Goal: Information Seeking & Learning: Learn about a topic

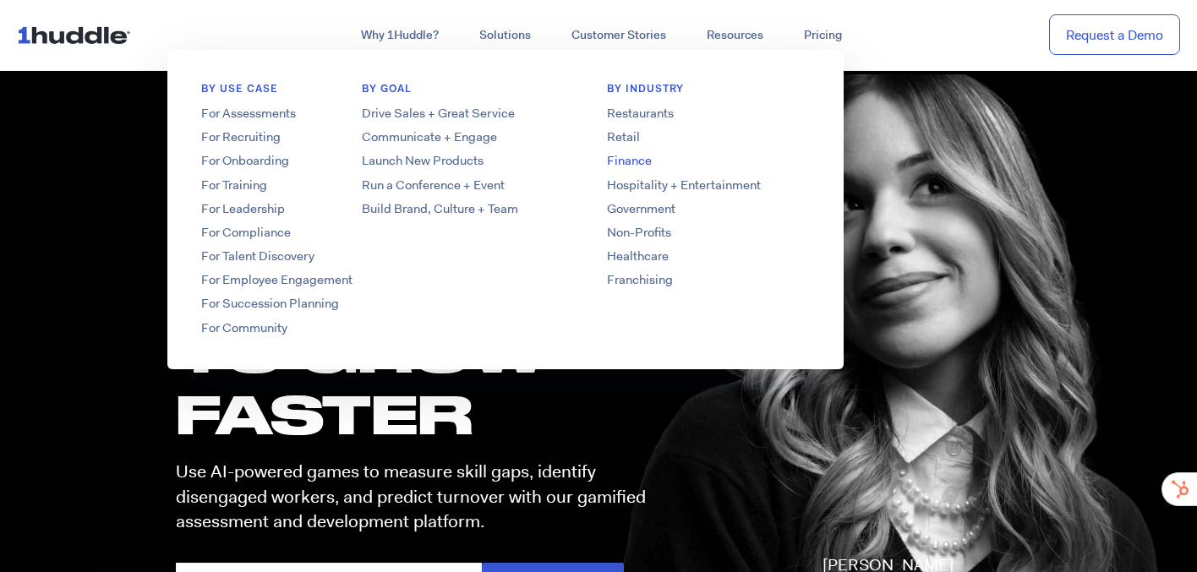
click at [636, 164] on link "Finance" at bounding box center [708, 161] width 271 height 18
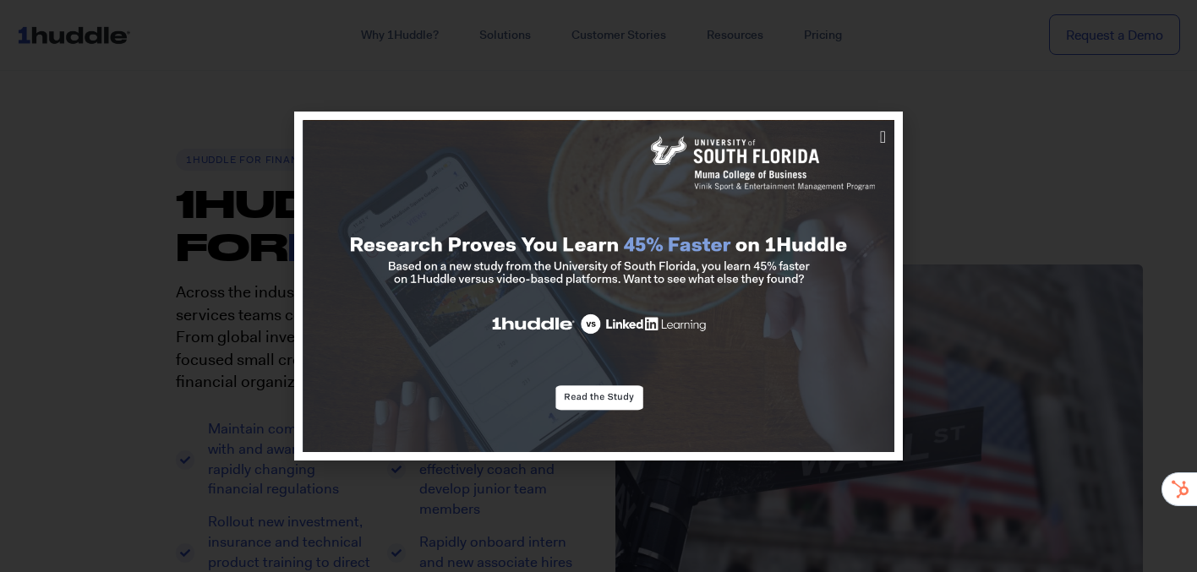
click at [222, 151] on div at bounding box center [598, 286] width 1197 height 572
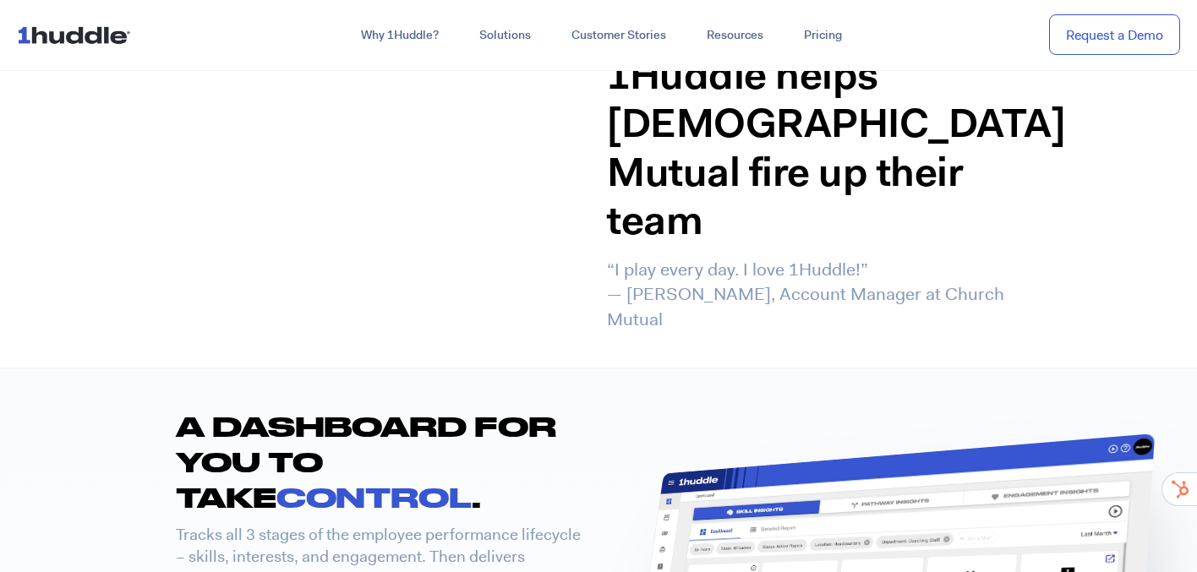
scroll to position [3147, 0]
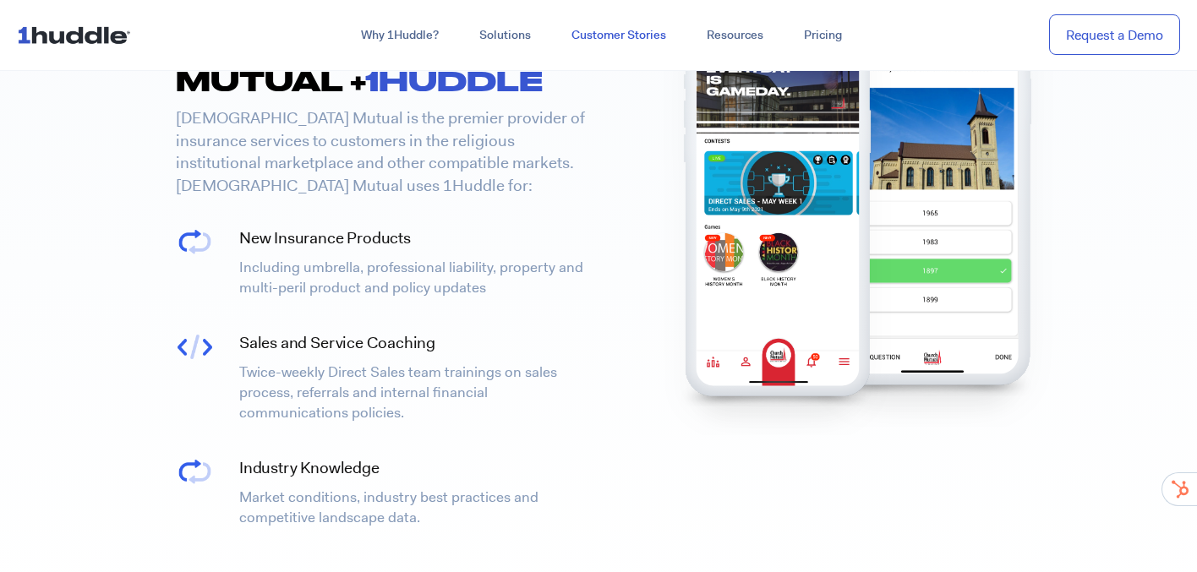
click at [622, 37] on link "Customer Stories" at bounding box center [618, 35] width 135 height 30
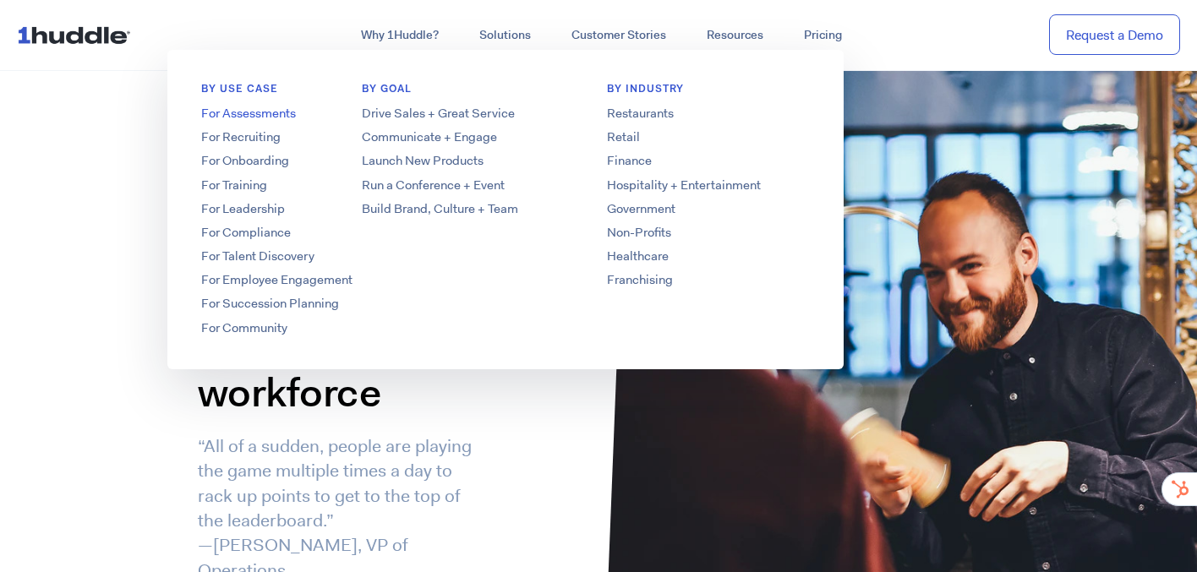
click at [252, 118] on link "For Assessments" at bounding box center [302, 114] width 271 height 18
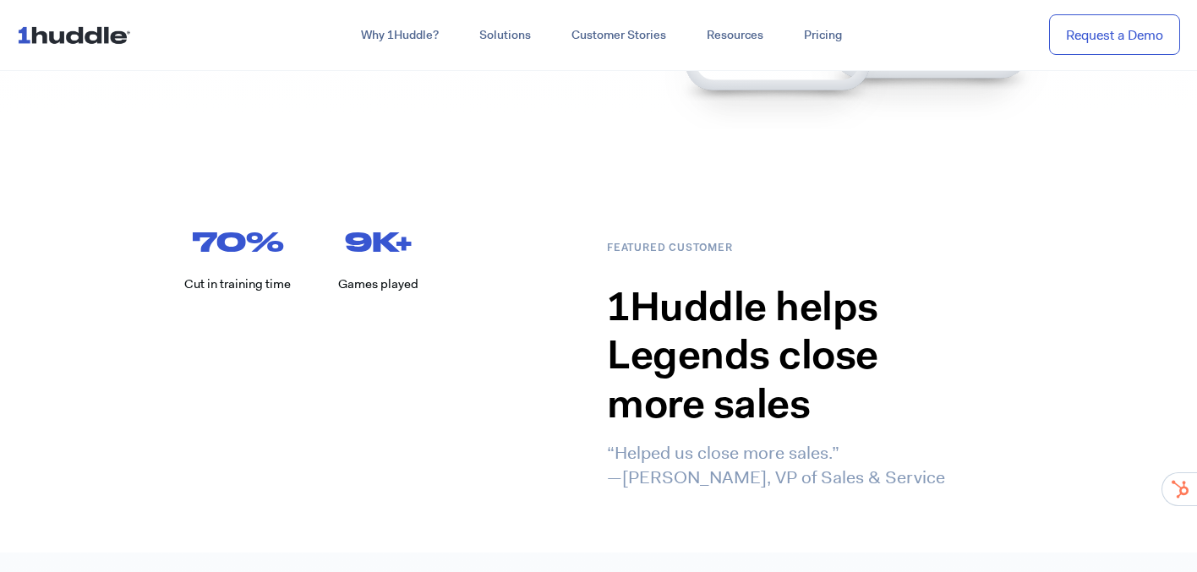
scroll to position [1871, 0]
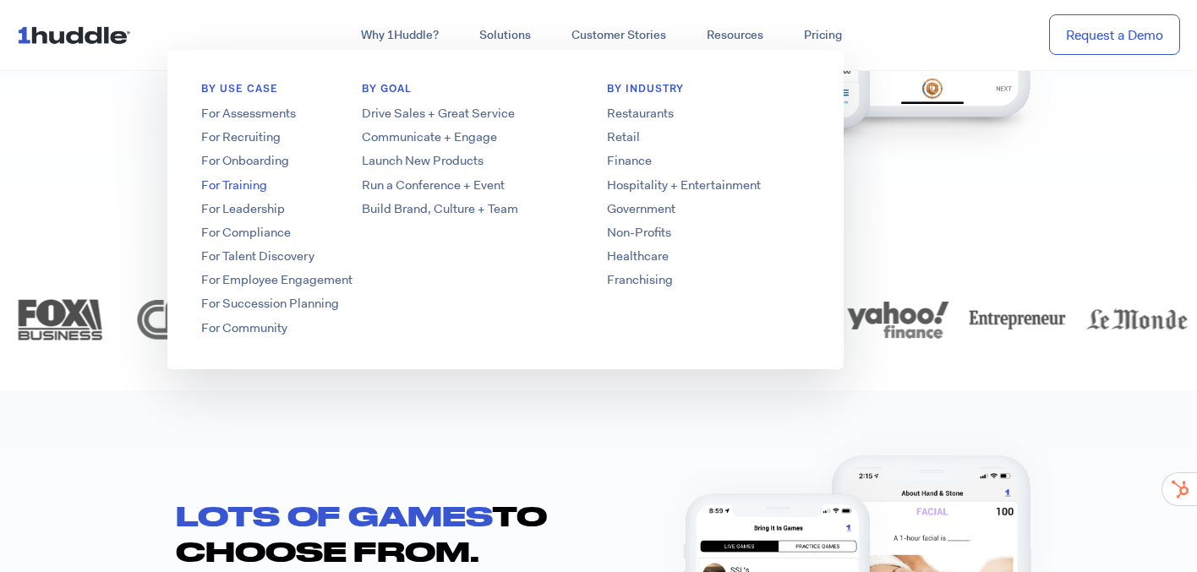
click at [245, 186] on link "For Training" at bounding box center [302, 186] width 271 height 18
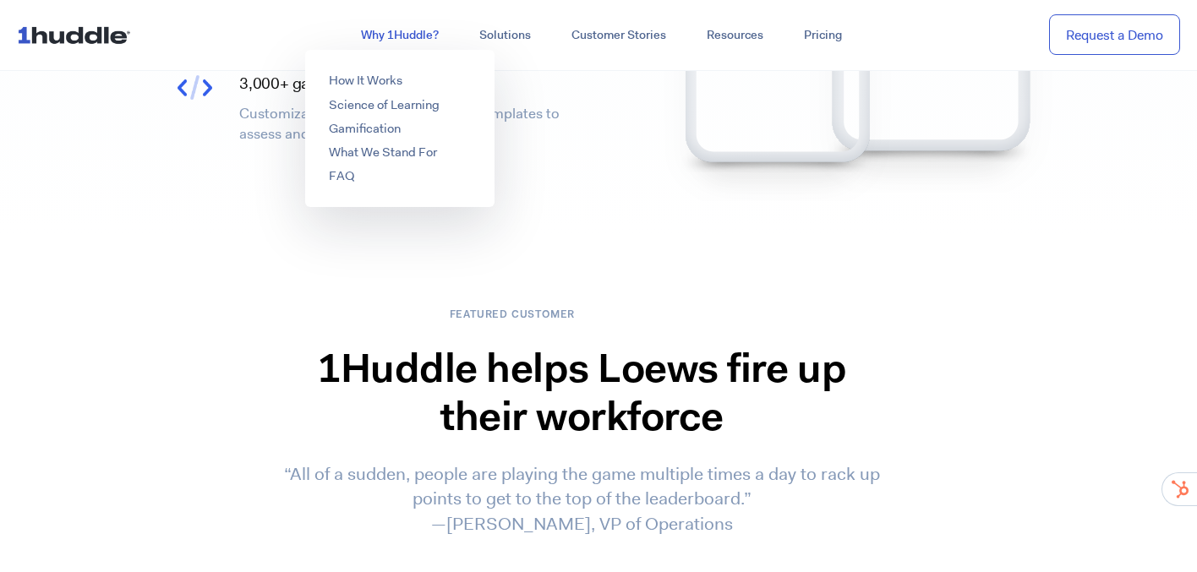
scroll to position [2711, 0]
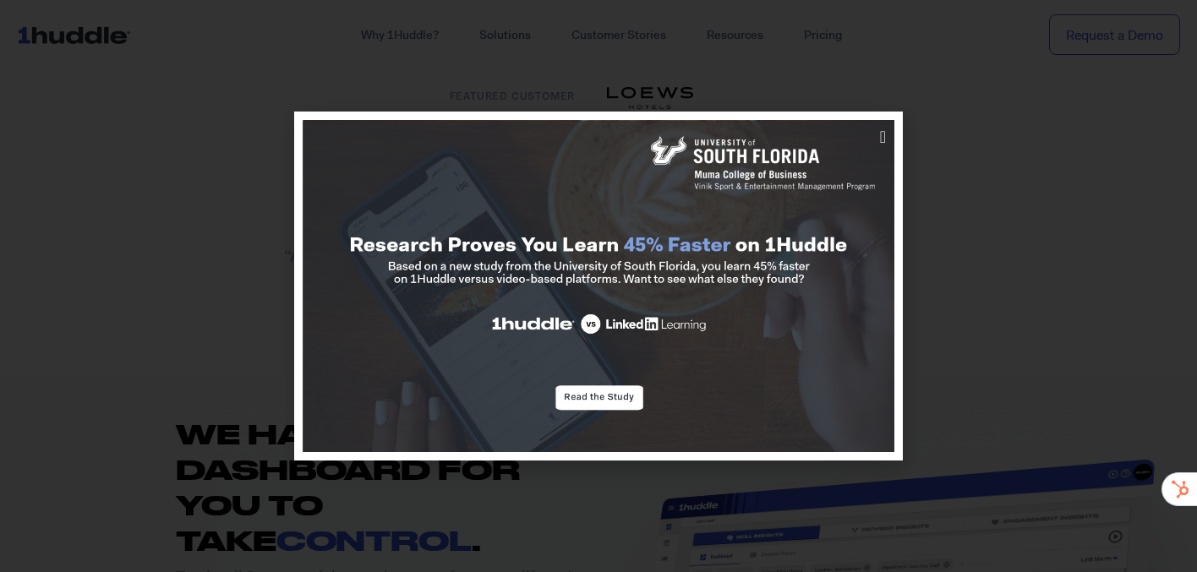
click at [518, 75] on div at bounding box center [598, 286] width 1197 height 572
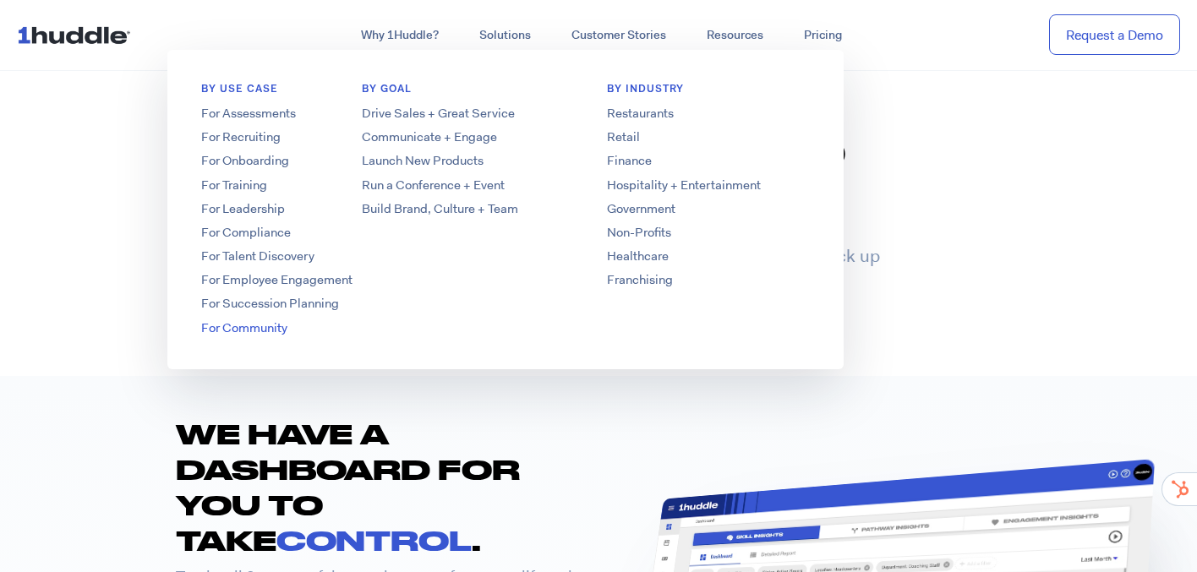
click at [252, 320] on link "For Community" at bounding box center [302, 329] width 271 height 18
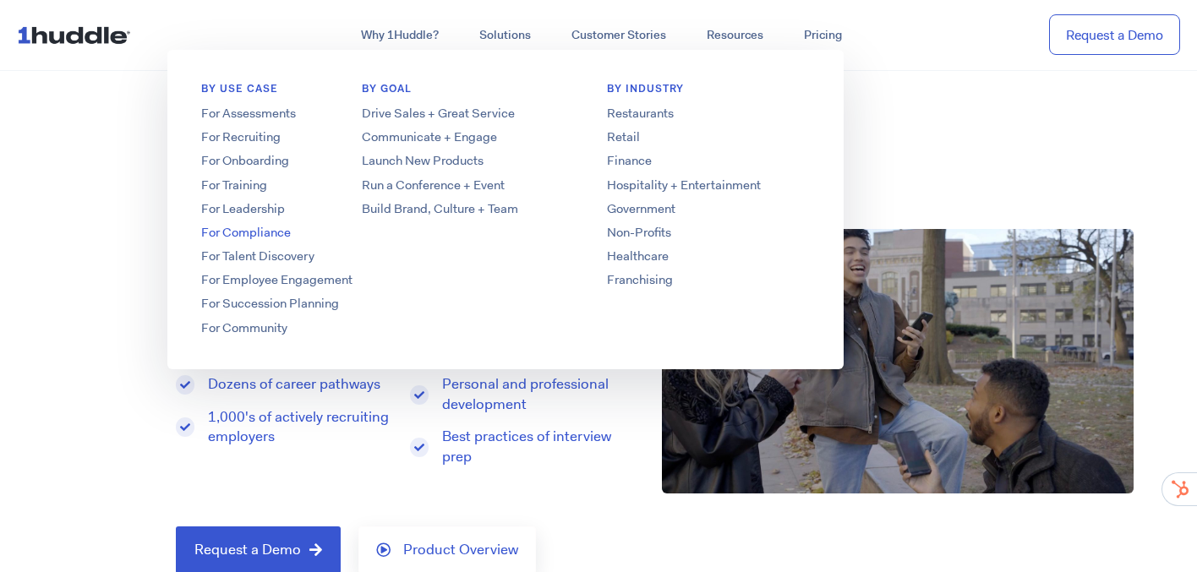
click at [265, 238] on link "For Compliance" at bounding box center [302, 233] width 271 height 18
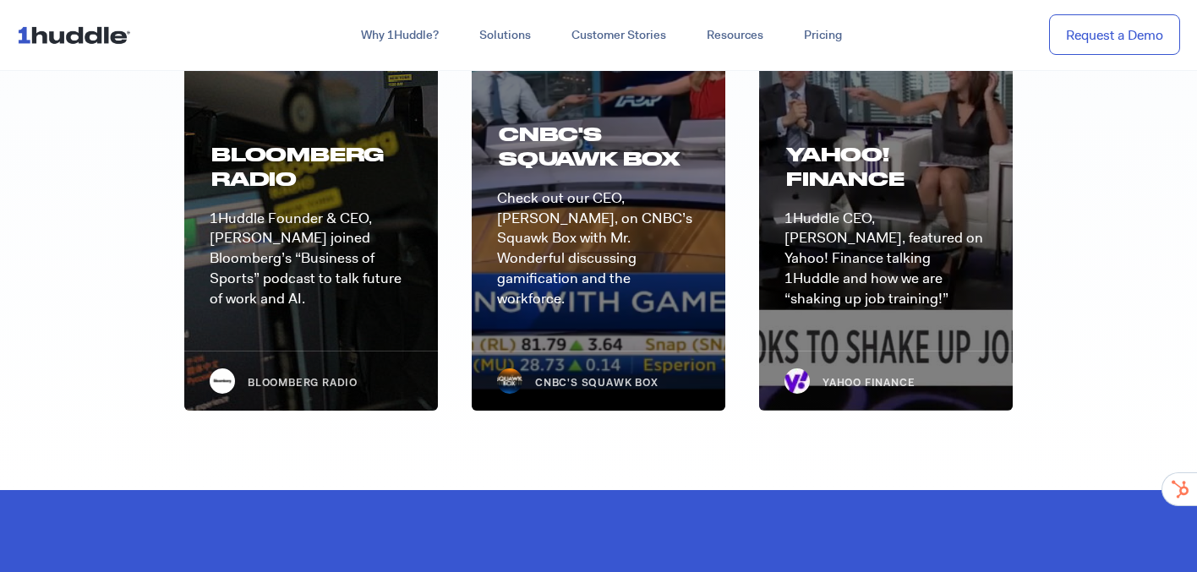
scroll to position [4506, 0]
